Goal: Task Accomplishment & Management: Use online tool/utility

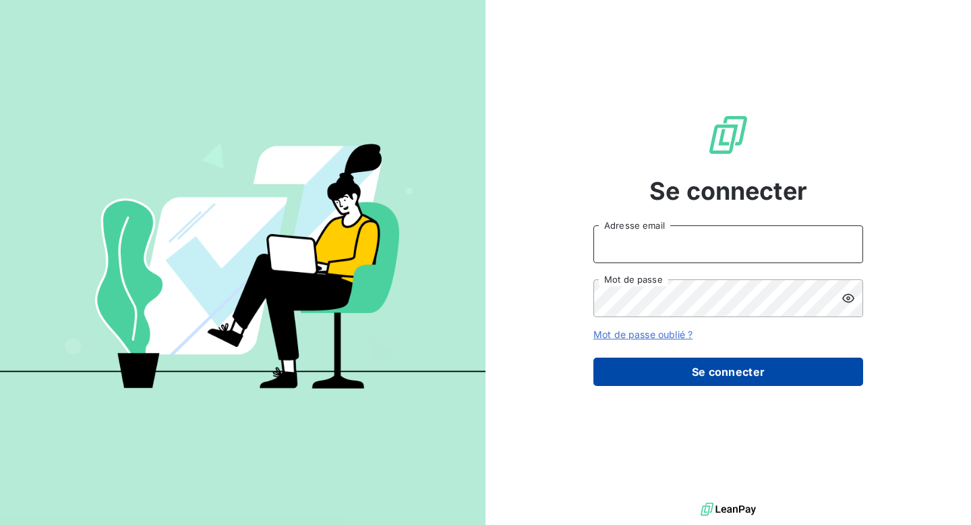
type input "[EMAIL_ADDRESS][DOMAIN_NAME]"
click at [710, 371] on button "Se connecter" at bounding box center [728, 371] width 270 height 28
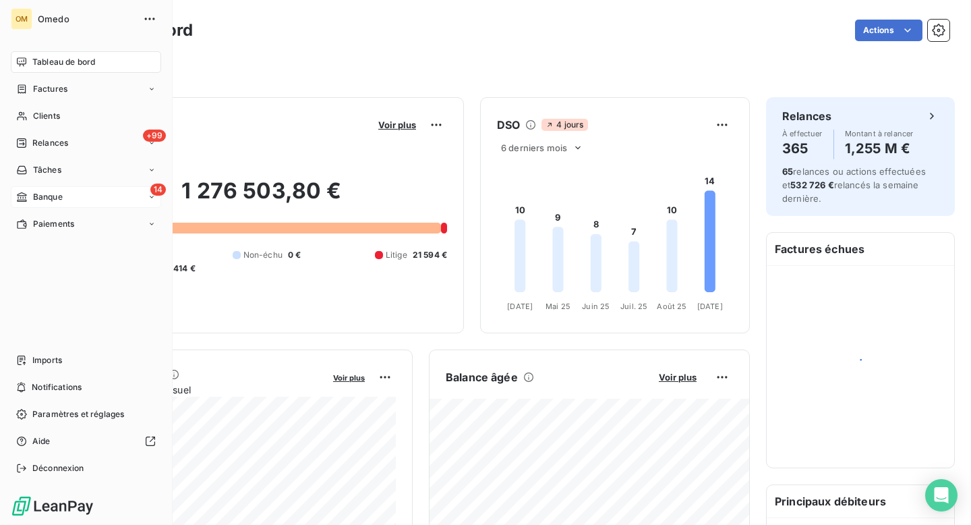
click at [47, 194] on span "Banque" at bounding box center [48, 197] width 30 height 12
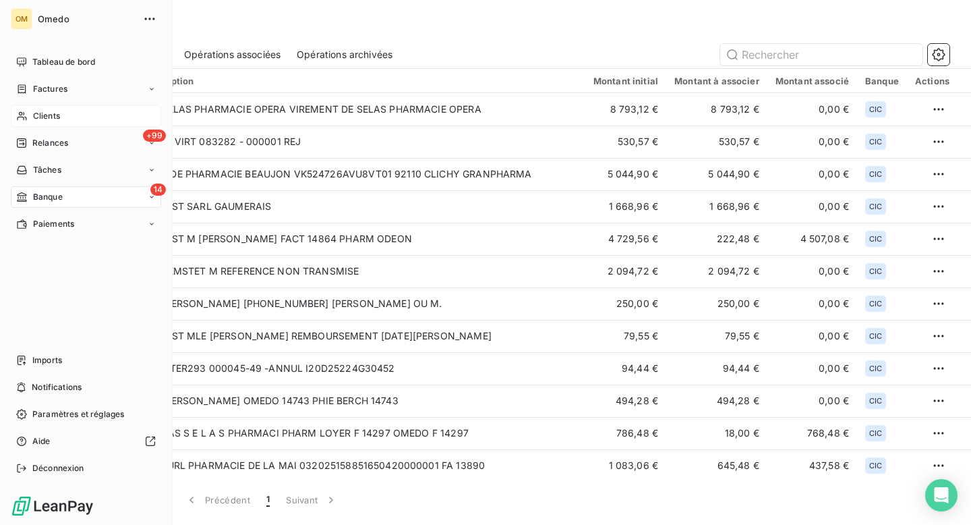
click at [47, 115] on span "Clients" at bounding box center [46, 116] width 27 height 12
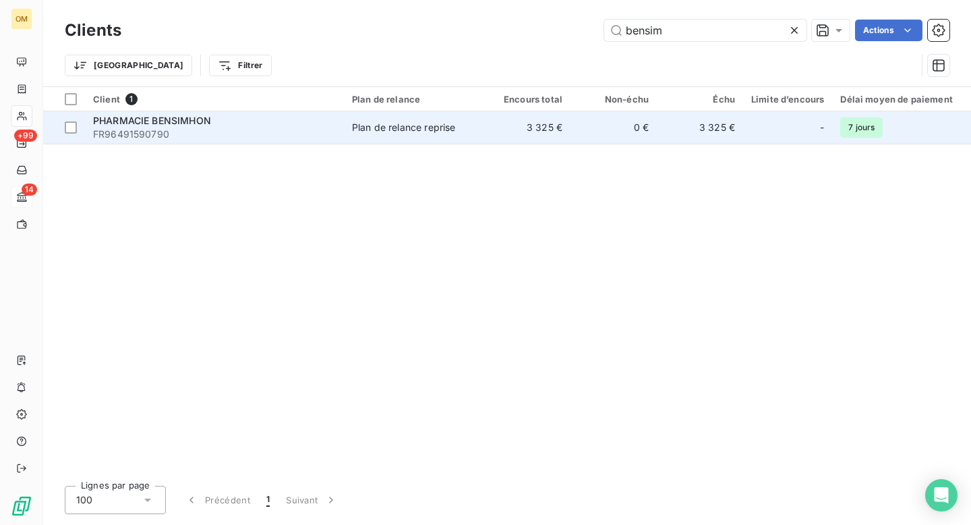
type input "bensim"
click at [328, 128] on span "FR96491590790" at bounding box center [214, 133] width 243 height 13
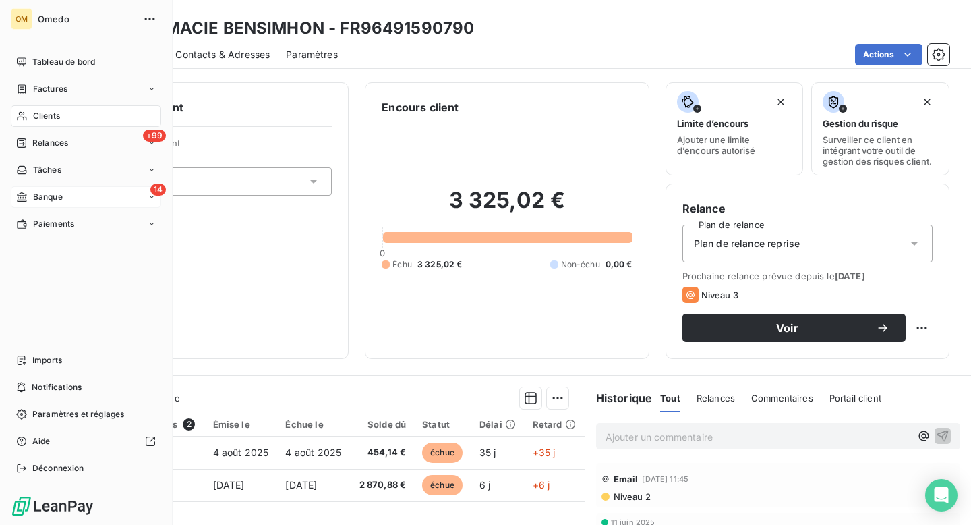
click at [49, 193] on span "Banque" at bounding box center [48, 197] width 30 height 12
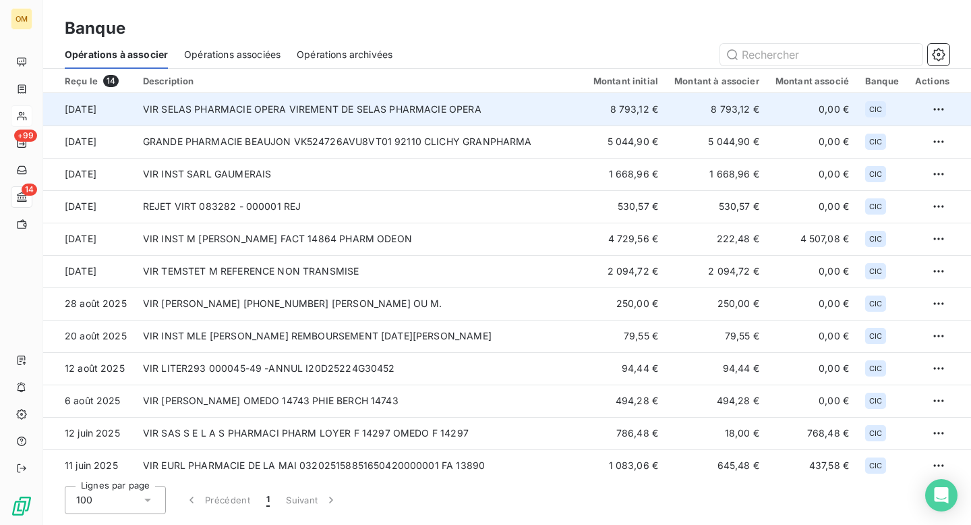
click at [248, 119] on td "VIR SELAS PHARMACIE OPERA VIREMENT DE SELAS PHARMACIE OPERA" at bounding box center [360, 109] width 450 height 32
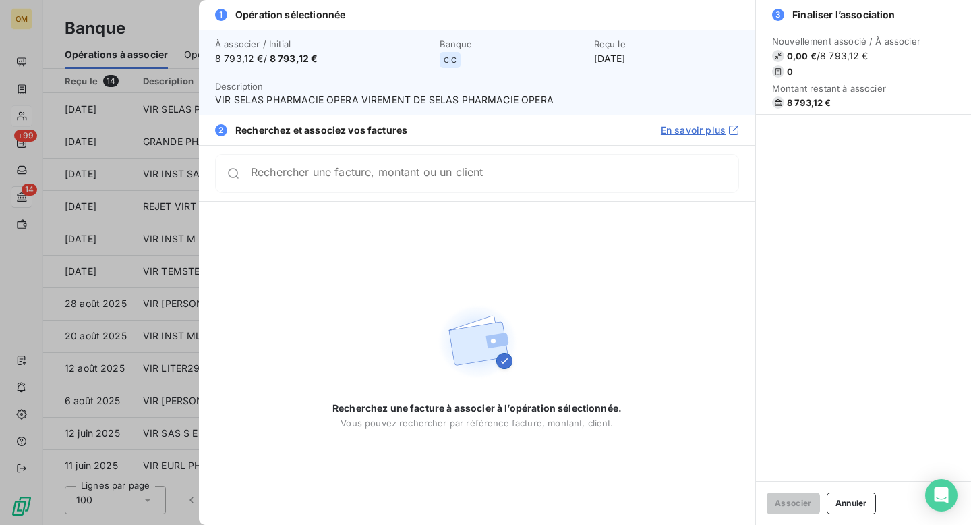
click at [322, 180] on input "Rechercher une facture, montant ou un client" at bounding box center [495, 173] width 488 height 13
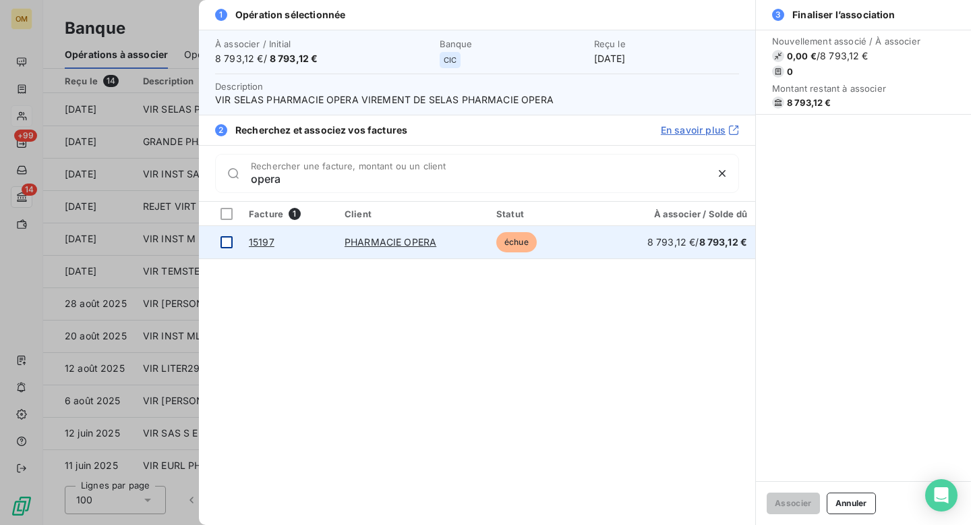
type input "opera"
click at [225, 241] on div at bounding box center [226, 242] width 12 height 12
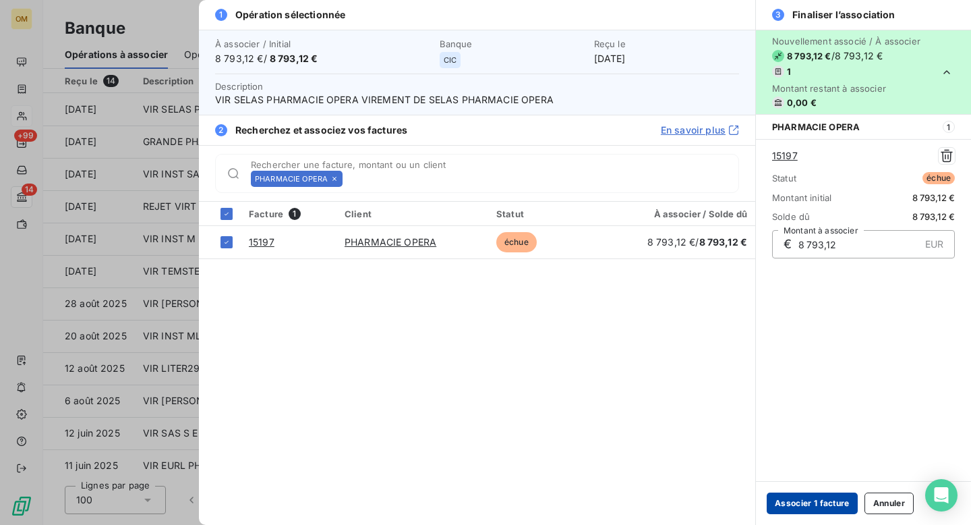
click at [801, 504] on button "Associer 1 facture" at bounding box center [812, 503] width 91 height 22
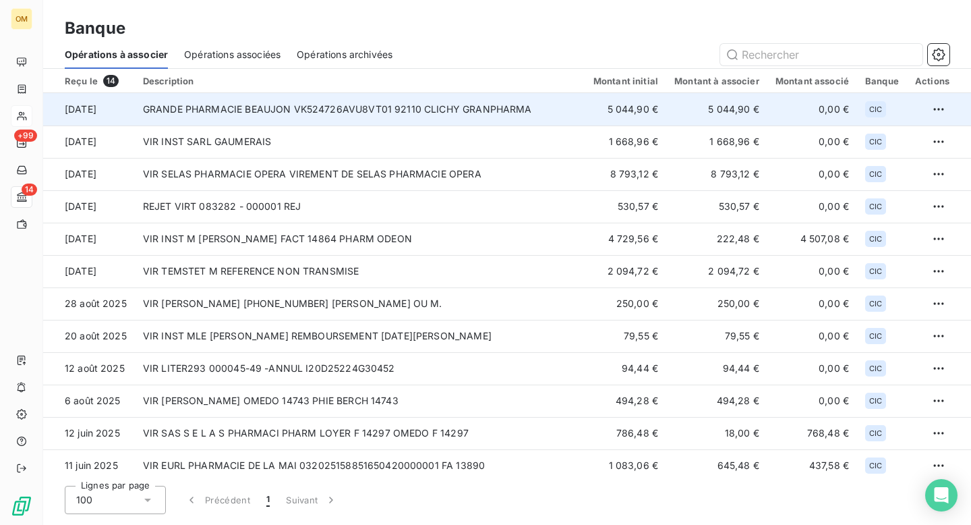
click at [211, 117] on td "GRANDE PHARMACIE BEAUJON VK524726AVU8VT01 92110 CLICHY GRANPHARMA" at bounding box center [360, 109] width 450 height 32
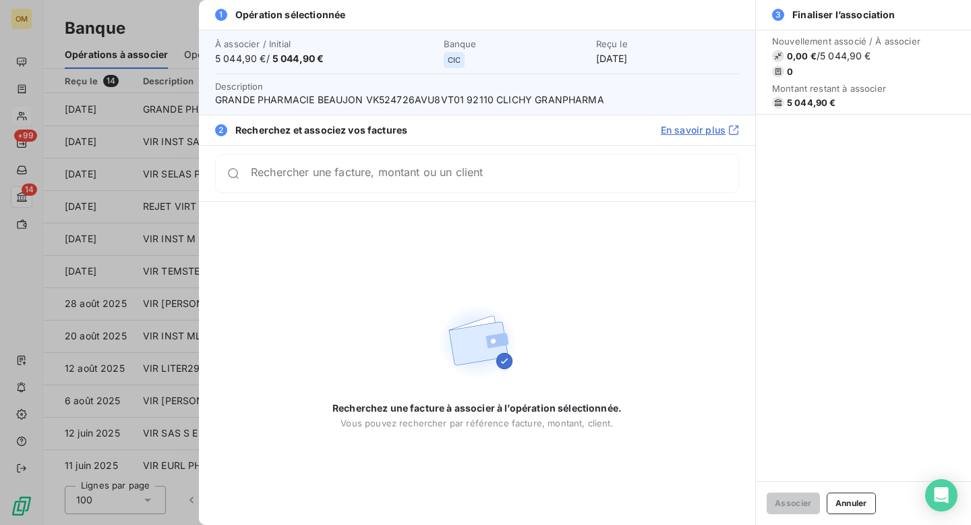
click at [281, 180] on input "Rechercher une facture, montant ou un client" at bounding box center [495, 173] width 488 height 13
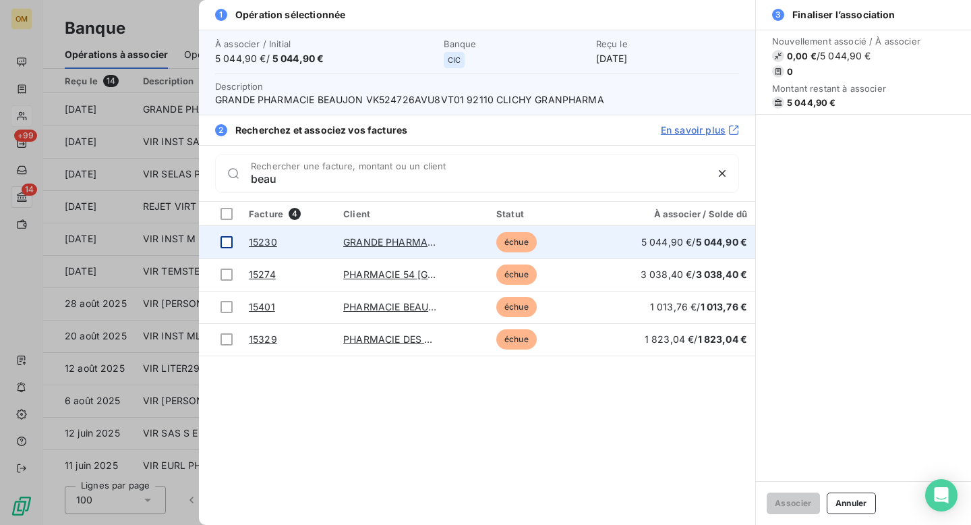
type input "beau"
click at [227, 240] on div at bounding box center [226, 242] width 12 height 12
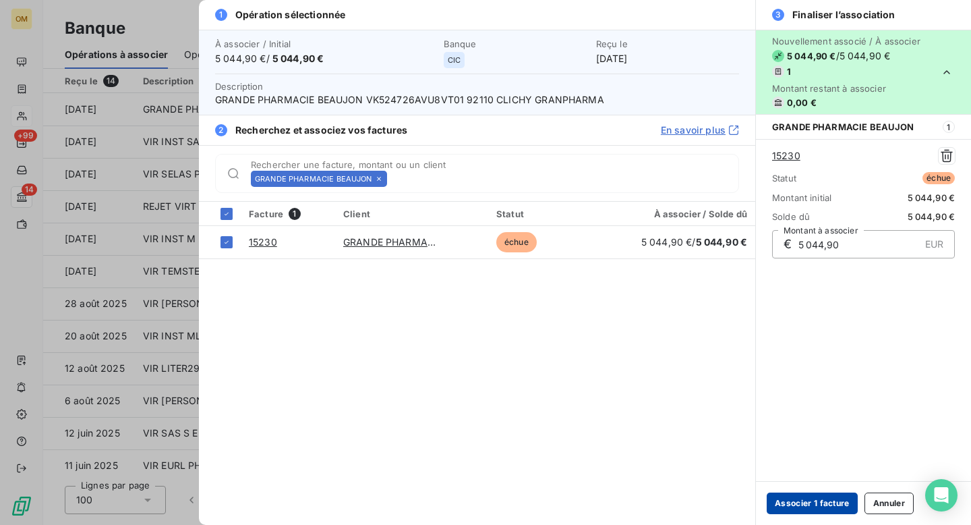
click at [806, 504] on button "Associer 1 facture" at bounding box center [812, 503] width 91 height 22
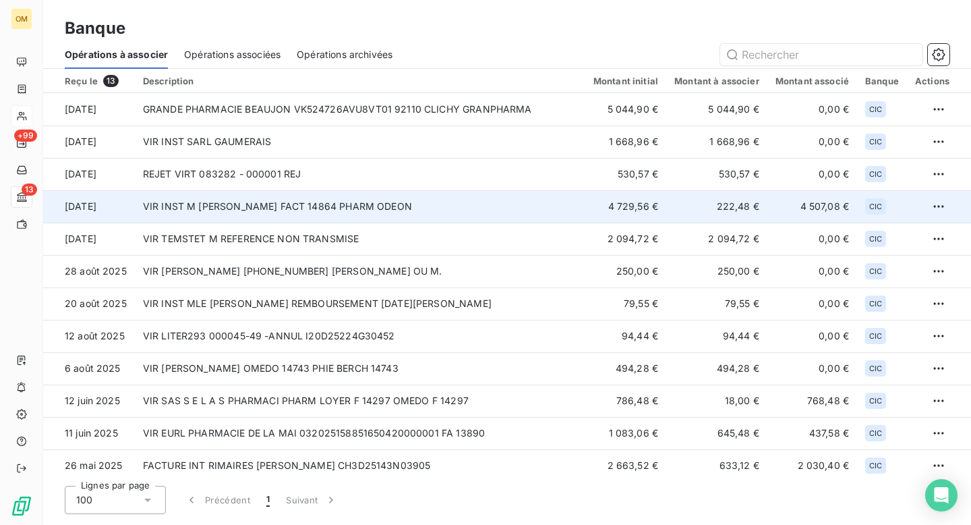
click at [269, 214] on td "VIR INST M [PERSON_NAME] FACT 14864 PHARM ODEON" at bounding box center [360, 206] width 450 height 32
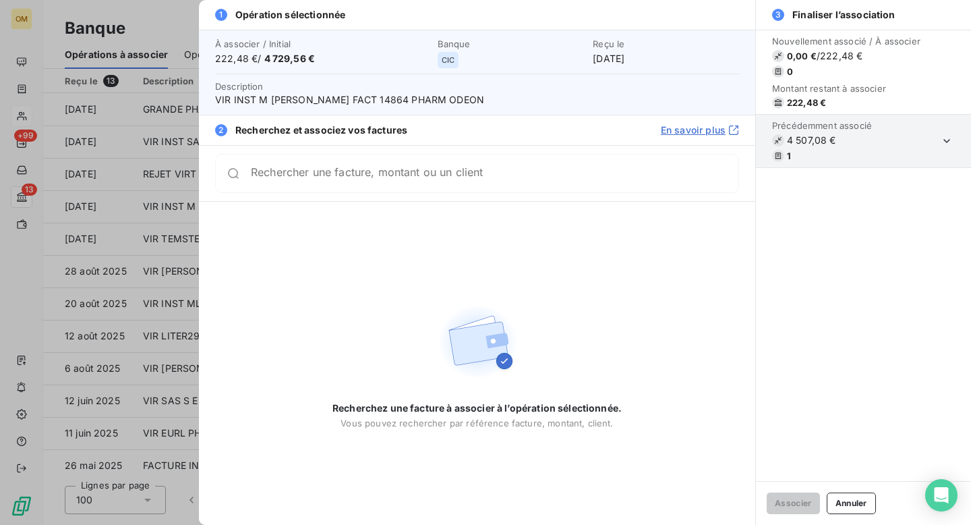
click at [160, 20] on div at bounding box center [485, 262] width 971 height 525
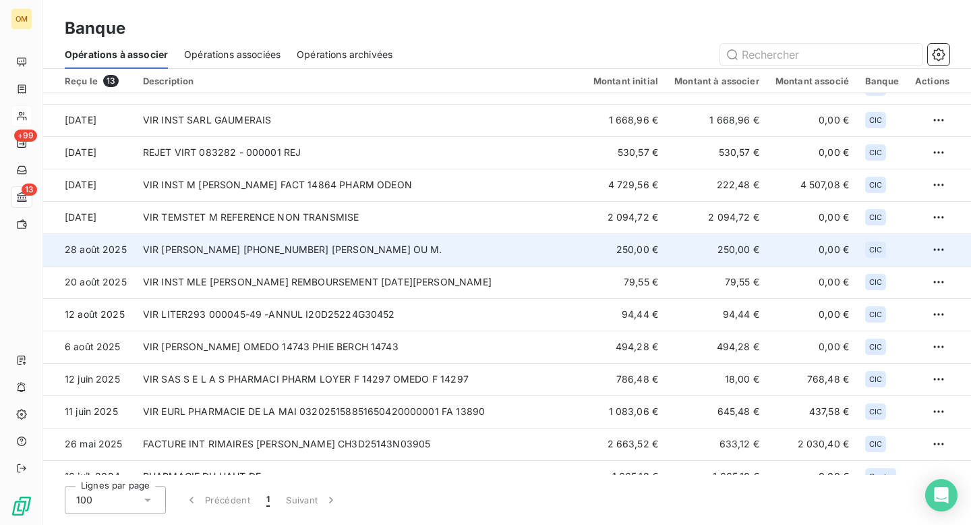
scroll to position [39, 0]
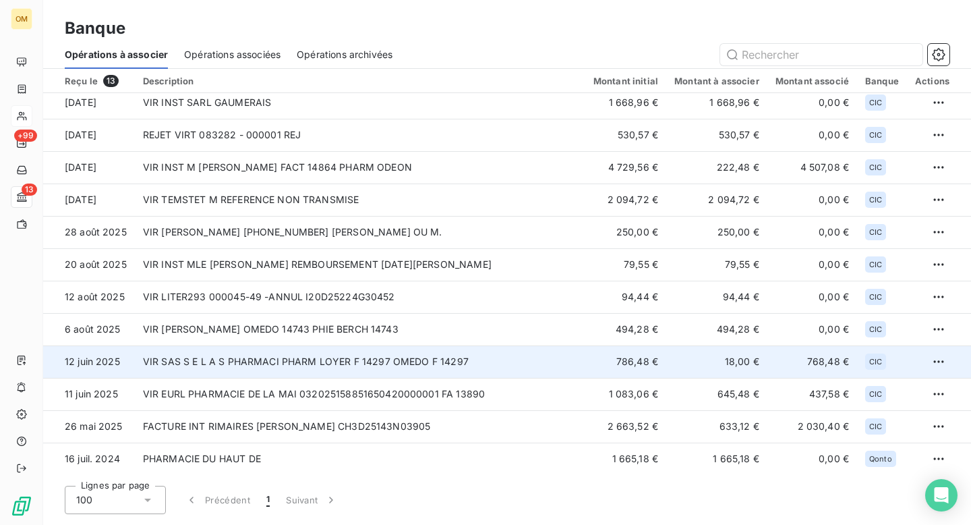
click at [276, 366] on td "VIR SAS S E L A S PHARMACI PHARM LOYER F 14297 OMEDO F 14297" at bounding box center [360, 361] width 450 height 32
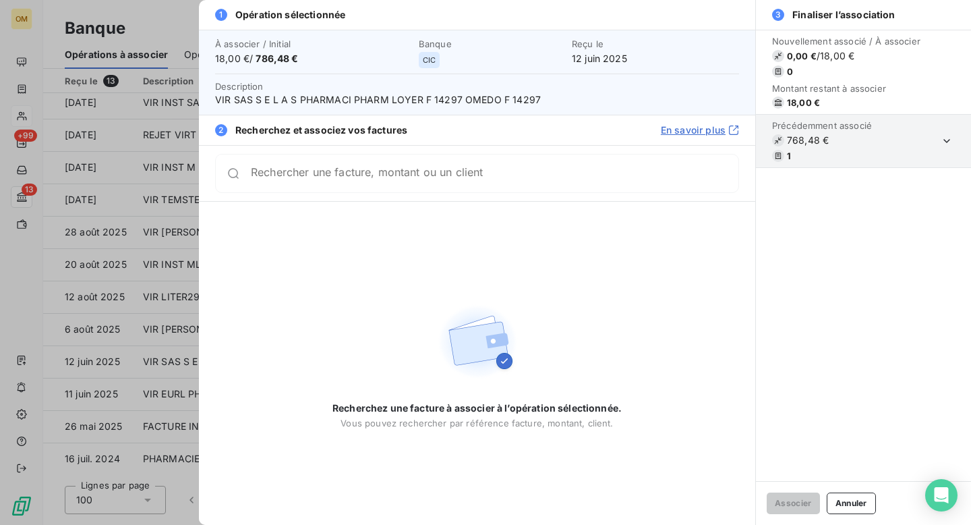
click at [280, 180] on input "Rechercher une facture, montant ou un client" at bounding box center [495, 173] width 488 height 13
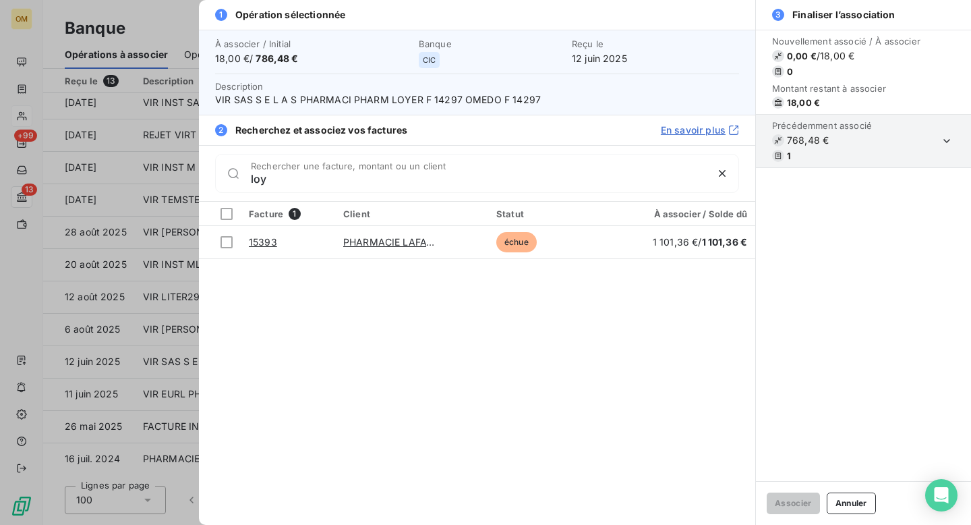
type input "loy"
click at [167, 15] on div at bounding box center [485, 262] width 971 height 525
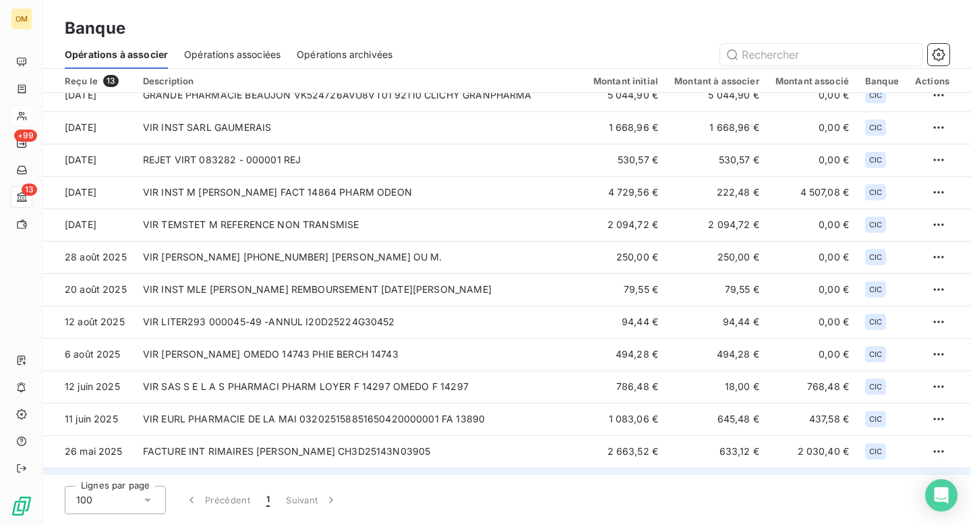
scroll to position [0, 0]
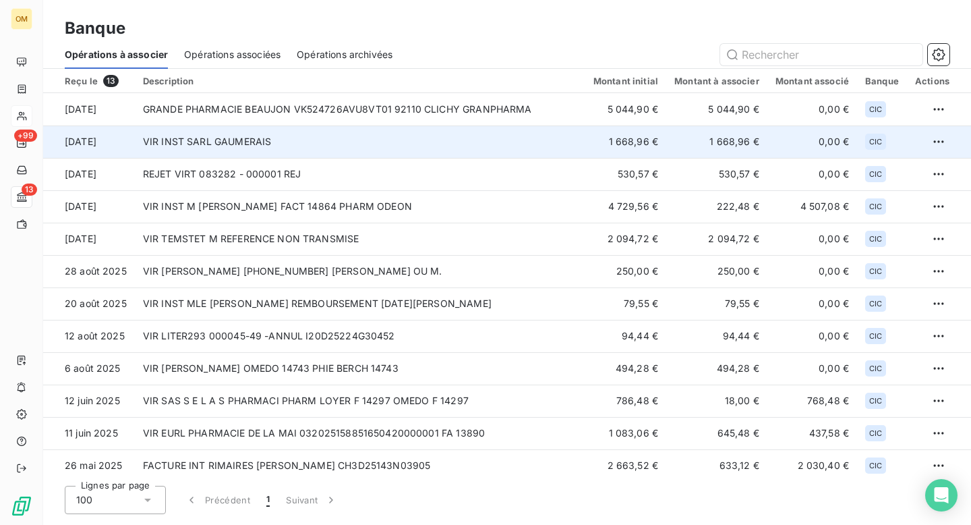
click at [252, 150] on td "VIR INST SARL GAUMERAIS" at bounding box center [360, 141] width 450 height 32
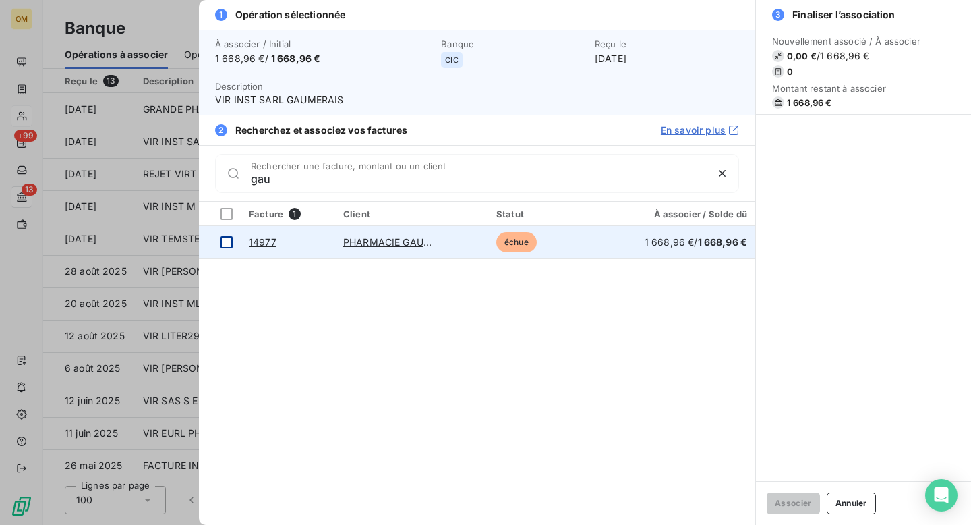
type input "gau"
click at [229, 239] on div at bounding box center [226, 242] width 12 height 12
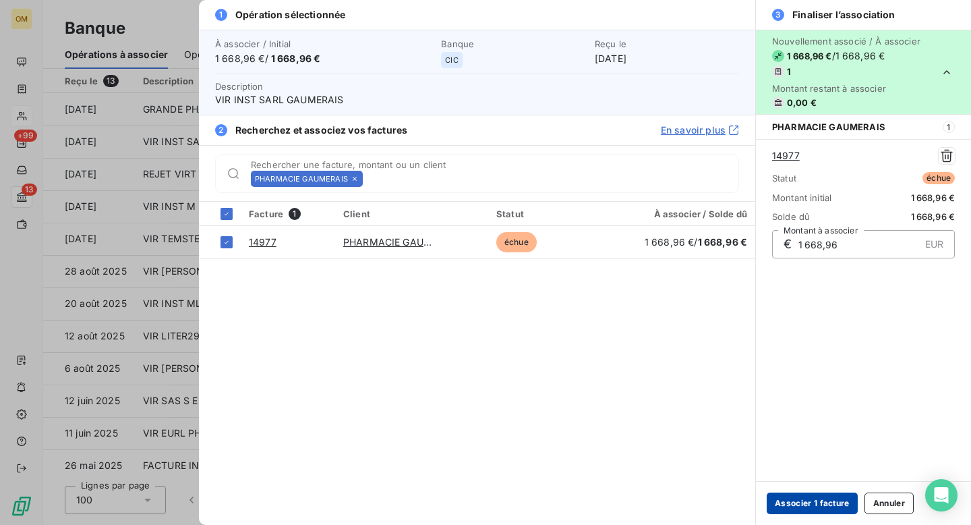
click at [808, 504] on button "Associer 1 facture" at bounding box center [812, 503] width 91 height 22
